Goal: Transaction & Acquisition: Download file/media

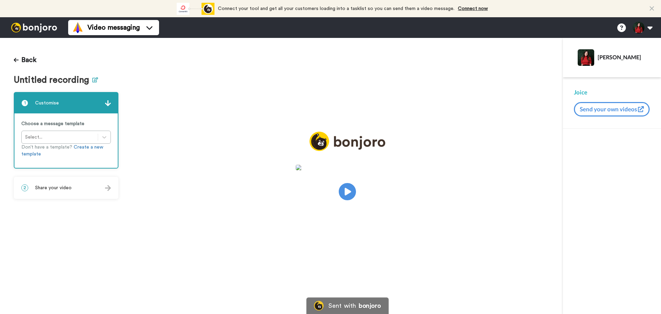
click at [95, 79] on icon at bounding box center [95, 79] width 6 height 5
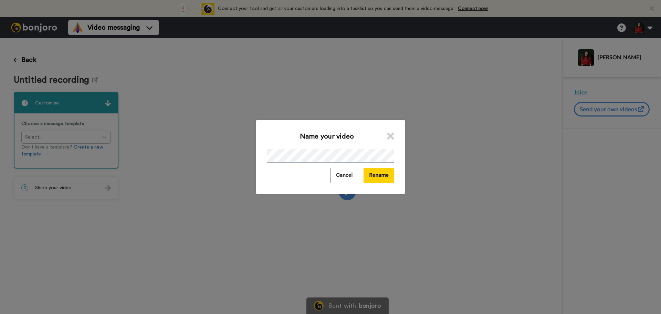
click at [331, 148] on div "Name your video Cancel Rename" at bounding box center [330, 157] width 149 height 74
click at [380, 180] on button "Rename" at bounding box center [378, 175] width 31 height 15
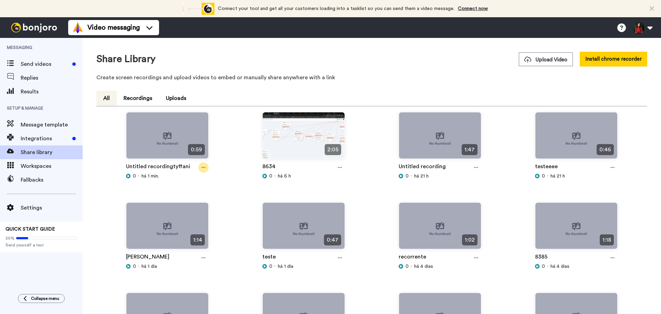
click at [205, 168] on icon at bounding box center [203, 167] width 4 height 5
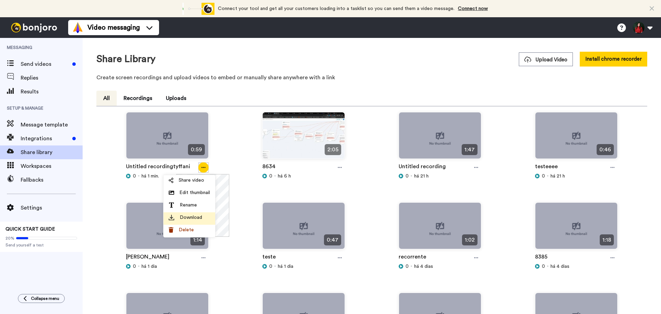
click at [205, 219] on div "Download" at bounding box center [189, 217] width 41 height 7
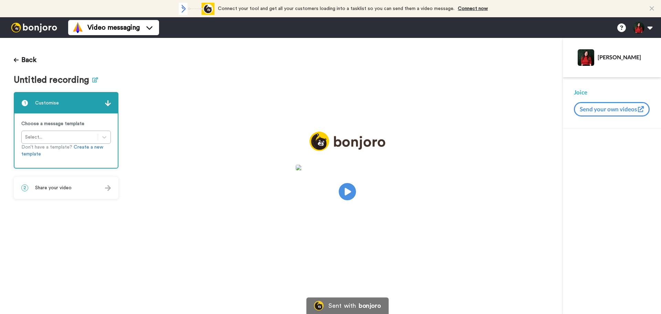
click at [94, 80] on icon at bounding box center [95, 79] width 6 height 5
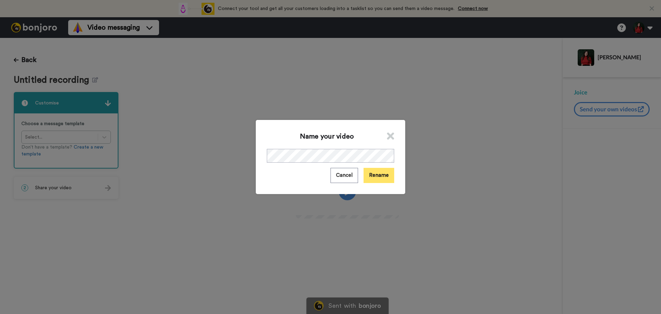
click at [376, 176] on button "Rename" at bounding box center [378, 175] width 31 height 15
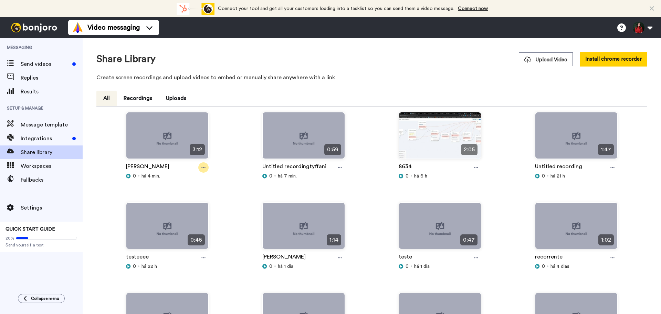
click at [200, 166] on div at bounding box center [203, 167] width 10 height 10
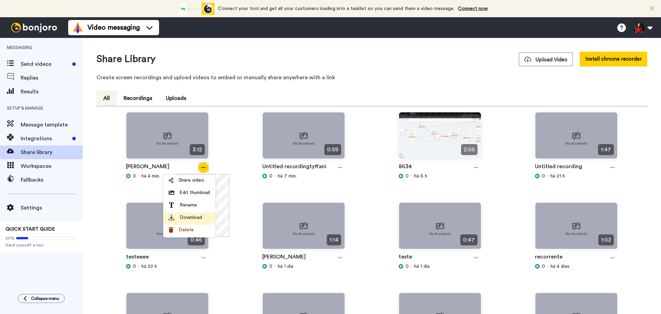
click at [199, 216] on span "Download" at bounding box center [191, 217] width 22 height 7
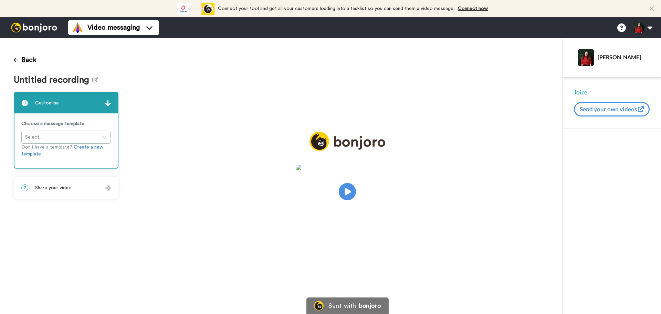
click at [97, 80] on h1 "Untitled recording" at bounding box center [66, 80] width 105 height 10
click at [92, 79] on icon at bounding box center [95, 79] width 6 height 5
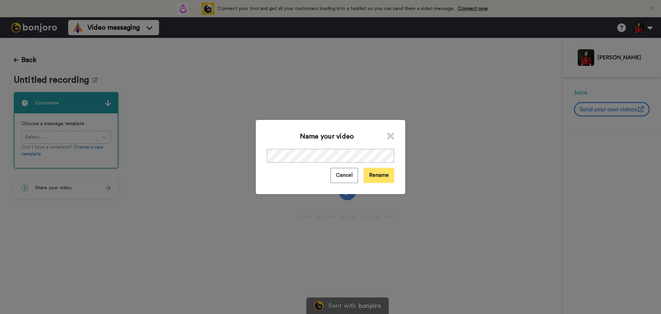
click at [369, 175] on button "Rename" at bounding box center [378, 175] width 31 height 15
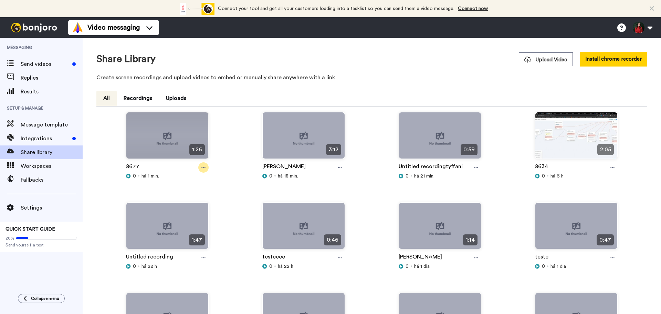
click at [201, 169] on icon at bounding box center [203, 167] width 4 height 5
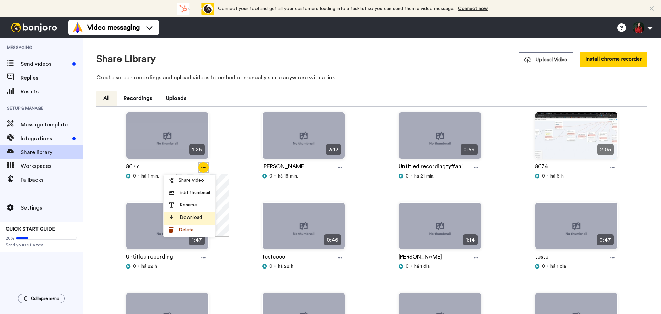
click at [204, 219] on div "Download" at bounding box center [189, 217] width 41 height 7
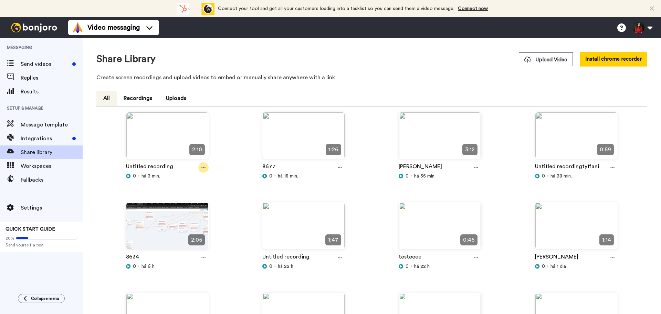
click at [204, 169] on icon at bounding box center [203, 167] width 4 height 5
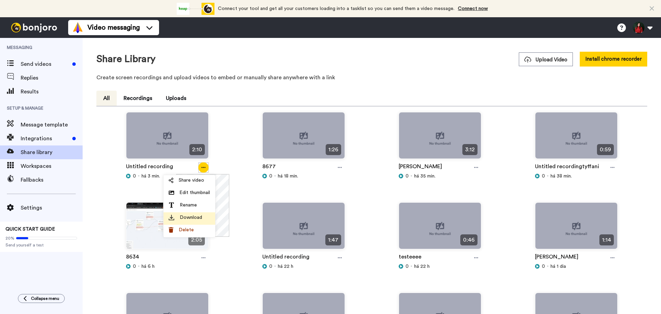
click at [208, 212] on li "Download" at bounding box center [189, 218] width 52 height 12
